Goal: Information Seeking & Learning: Learn about a topic

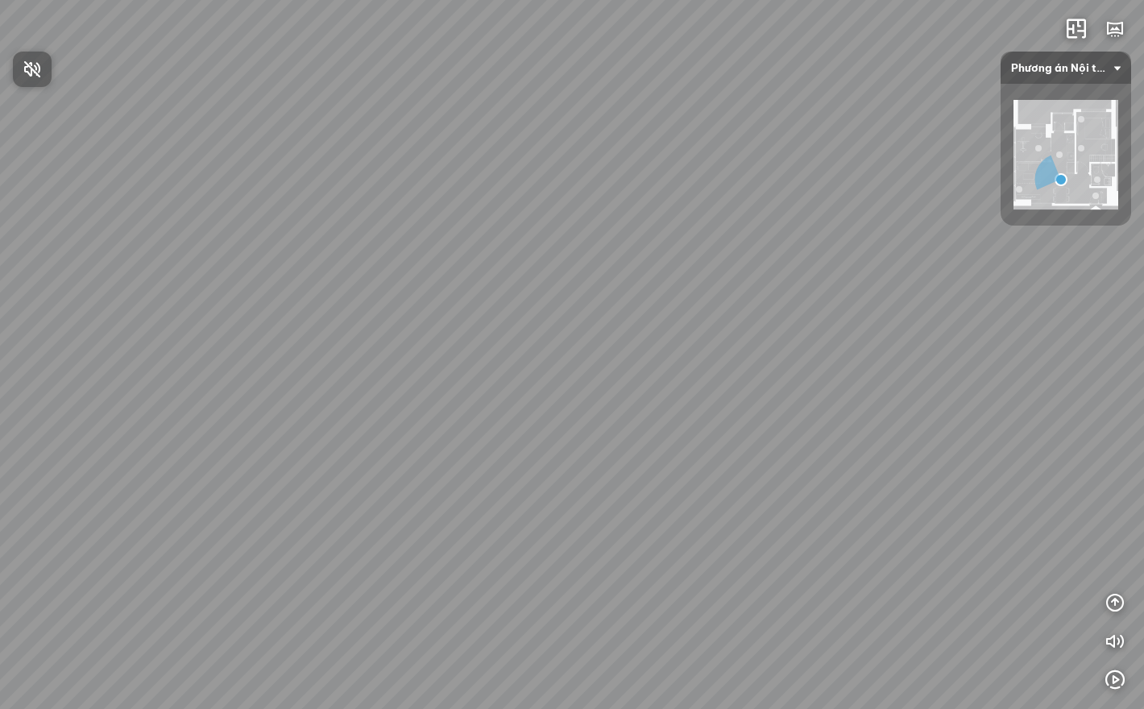
drag, startPoint x: 0, startPoint y: 0, endPoint x: 812, endPoint y: 450, distance: 928.4
click at [805, 446] on div at bounding box center [572, 354] width 1144 height 709
drag, startPoint x: 812, startPoint y: 450, endPoint x: 330, endPoint y: 353, distance: 491.5
click at [330, 353] on div "Study Room Bedroom Bathroom Bàn giao" at bounding box center [572, 354] width 1144 height 709
click at [1101, 77] on span "Phương án Nội thất" at bounding box center [1066, 68] width 110 height 32
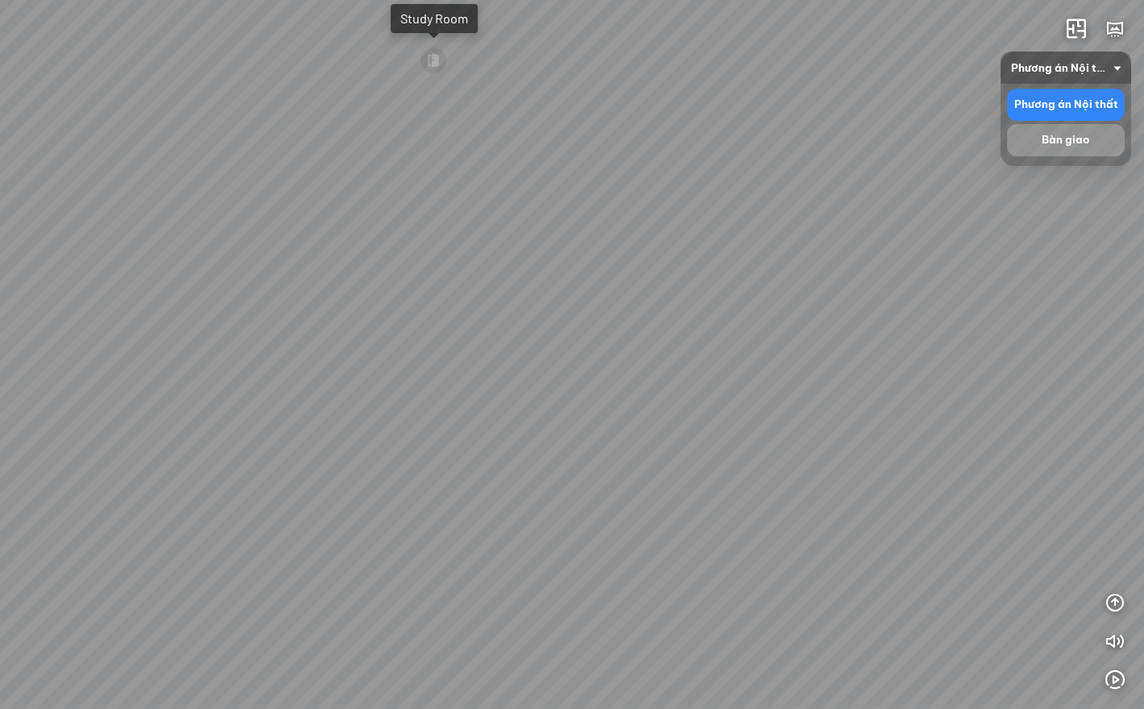
click at [1070, 139] on div "Bàn giao" at bounding box center [1066, 140] width 105 height 19
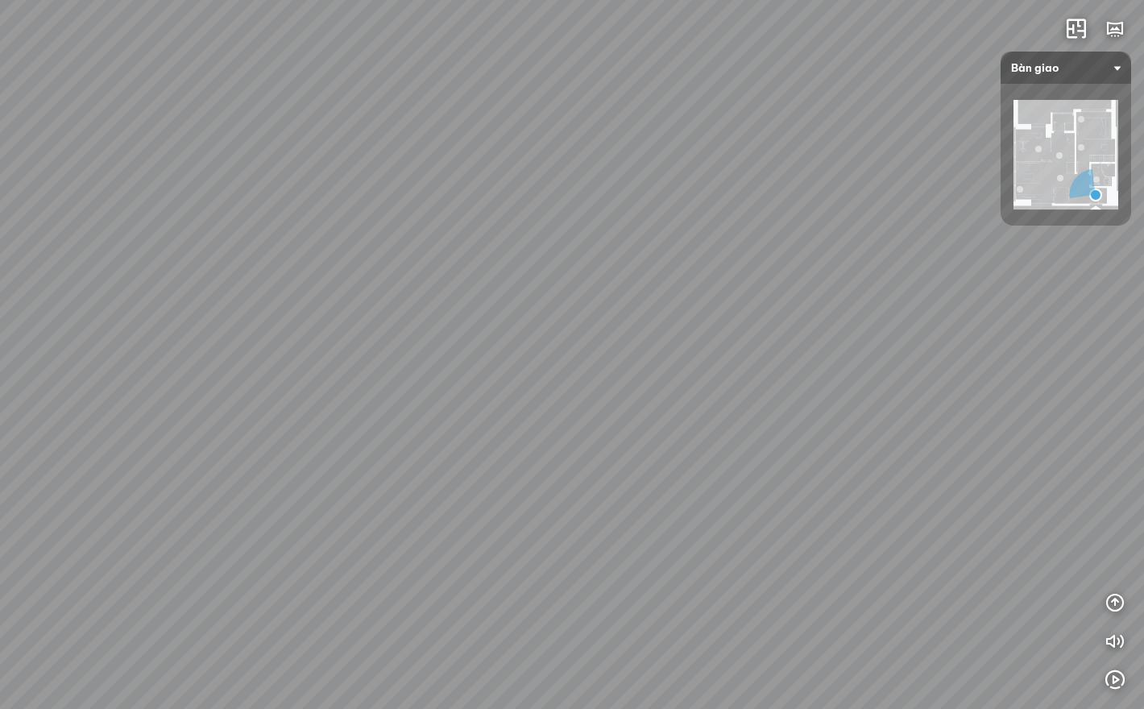
drag, startPoint x: 1014, startPoint y: 322, endPoint x: 653, endPoint y: 122, distance: 412.2
click at [666, 139] on div "Phương án Nội thất" at bounding box center [572, 354] width 1144 height 709
drag, startPoint x: 653, startPoint y: 122, endPoint x: 1012, endPoint y: 197, distance: 367.1
click at [1001, 195] on div "[PERSON_NAME] án Nội thất INFO: krpano 1.20.8 (build [DATE]) INFO: HTML5/Deskto…" at bounding box center [572, 354] width 1144 height 709
drag, startPoint x: 687, startPoint y: 249, endPoint x: 684, endPoint y: 534, distance: 285.3
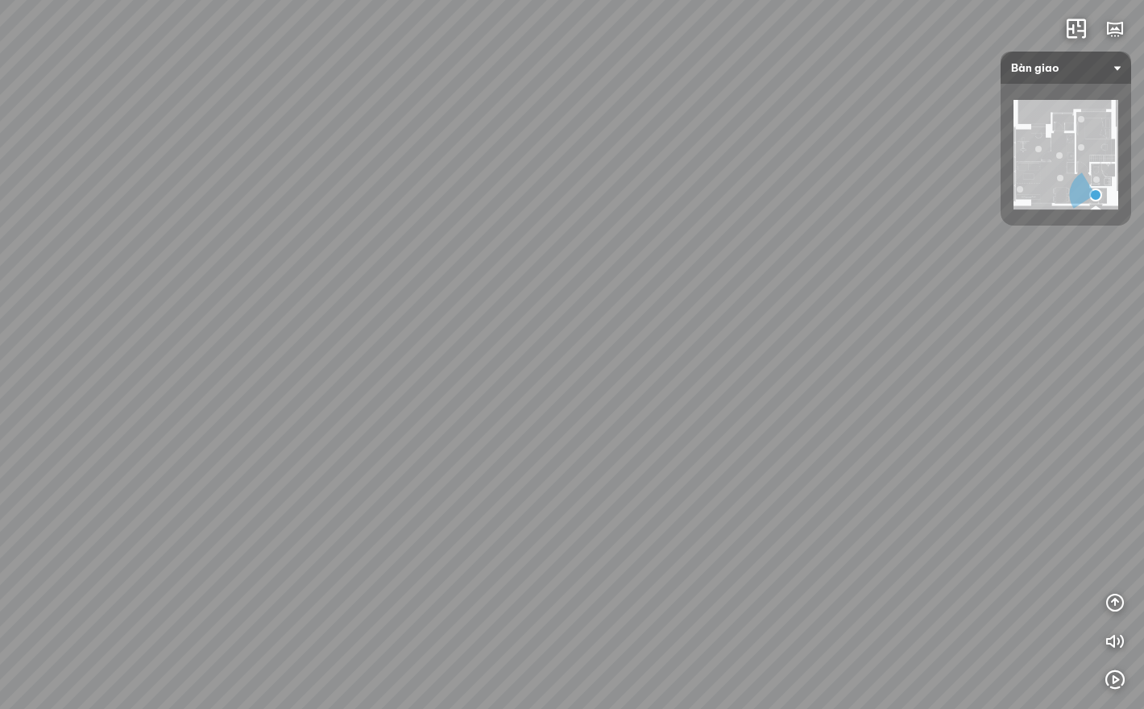
click at [687, 508] on div "Phương án Nội thất" at bounding box center [572, 354] width 1144 height 709
drag, startPoint x: 451, startPoint y: 330, endPoint x: 662, endPoint y: 352, distance: 211.4
click at [646, 340] on div "Phương án Nội thất" at bounding box center [572, 354] width 1144 height 709
